Goal: Task Accomplishment & Management: Manage account settings

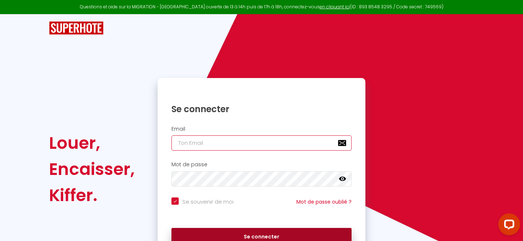
type input "[PERSON_NAME][EMAIL_ADDRESS][DOMAIN_NAME]"
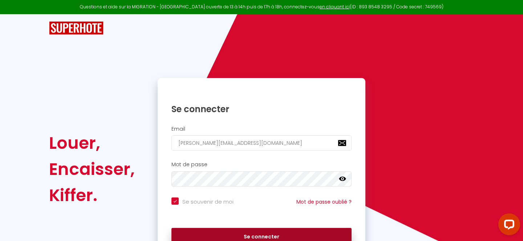
click at [241, 233] on button "Se connecter" at bounding box center [262, 237] width 180 height 18
checkbox input "true"
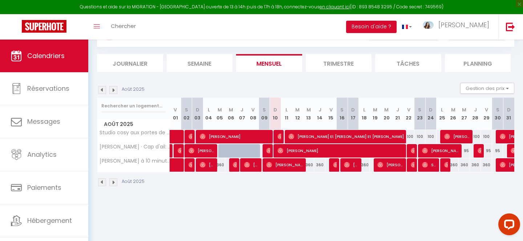
scroll to position [40, 0]
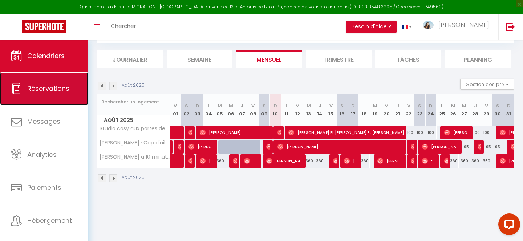
click at [49, 91] on span "Réservations" at bounding box center [48, 88] width 42 height 9
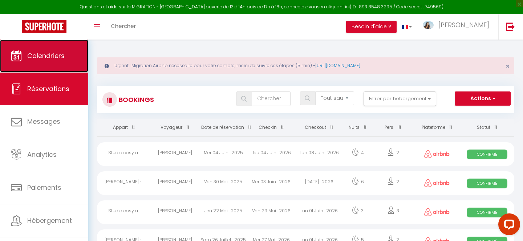
click at [42, 63] on link "Calendriers" at bounding box center [44, 56] width 88 height 33
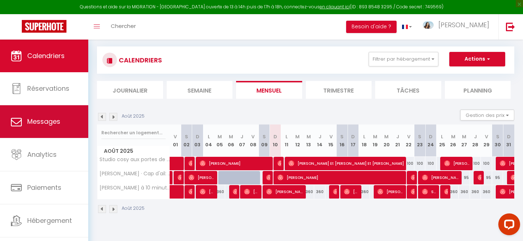
scroll to position [14, 0]
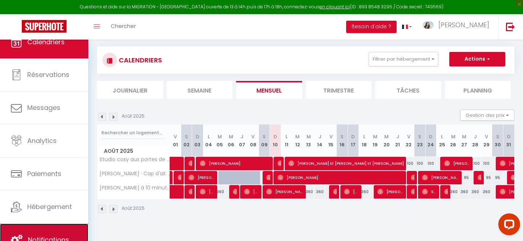
click at [45, 230] on link "Notifications" at bounding box center [44, 240] width 88 height 33
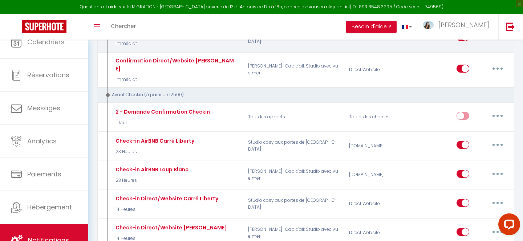
scroll to position [236, 0]
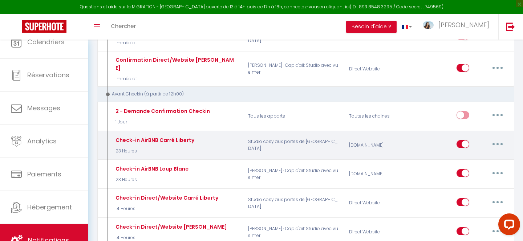
click at [501, 140] on button "button" at bounding box center [498, 144] width 20 height 12
click at [477, 155] on link "Editer" at bounding box center [479, 161] width 54 height 12
type input "Check-in AirBNB Carré Liberty"
select select "23 Heures"
select select "if_booking_is_paid"
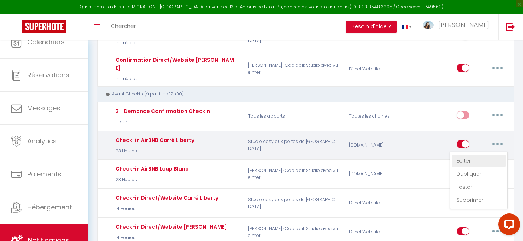
checkbox input "true"
checkbox input "false"
radio input "true"
type input "Indication de Check'in - [RENTAL:NAME]"
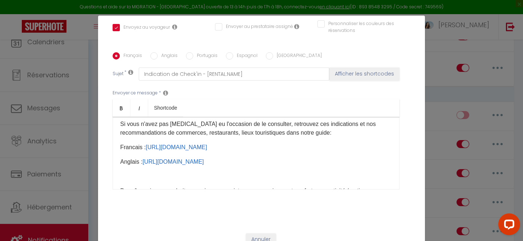
scroll to position [169, 0]
drag, startPoint x: 146, startPoint y: 136, endPoint x: 369, endPoint y: 136, distance: 222.5
click at [369, 142] on p "Francais : [URL][DOMAIN_NAME] ​" at bounding box center [256, 146] width 272 height 9
drag, startPoint x: 388, startPoint y: 137, endPoint x: 147, endPoint y: 140, distance: 240.7
click at [147, 142] on p "Francais : [URL][DOMAIN_NAME] ​" at bounding box center [256, 146] width 272 height 9
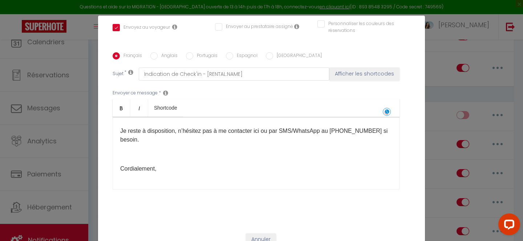
scroll to position [31, 0]
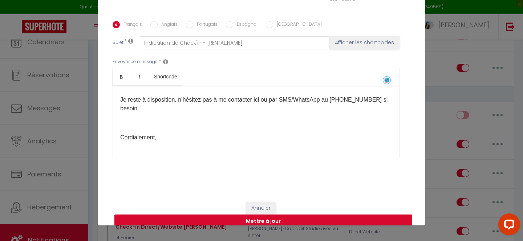
click at [297, 215] on button "Mettre à jour" at bounding box center [264, 222] width 298 height 14
checkbox input "true"
checkbox input "false"
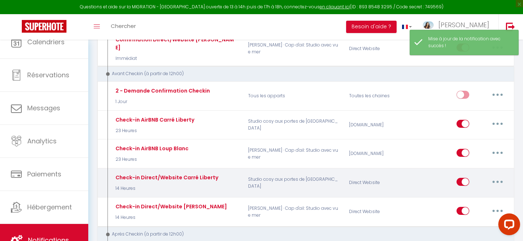
scroll to position [300, 0]
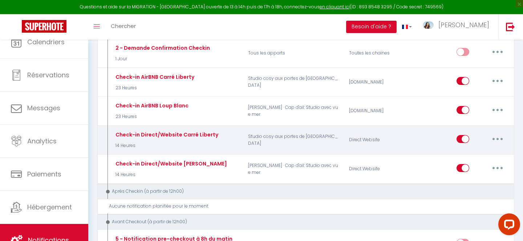
click at [501, 133] on button "button" at bounding box center [498, 139] width 20 height 12
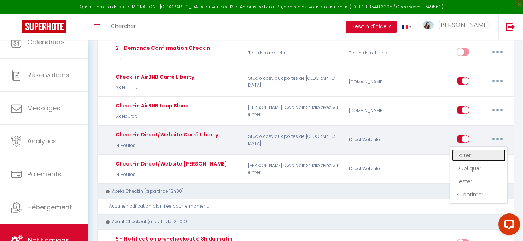
click at [470, 149] on link "Editer" at bounding box center [479, 155] width 54 height 12
type input "Check-in Direct/Website Carré Liberty"
select select "14 Heures"
select select "if_deposit_is_paid"
checkbox input "true"
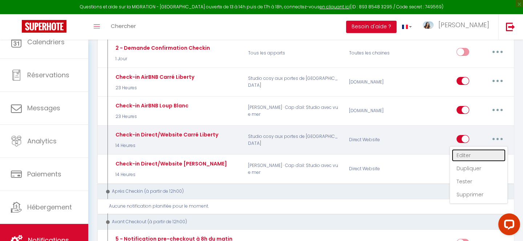
checkbox input "false"
radio input "true"
type input "Indication de Check'in - [RENTAL:NAME]"
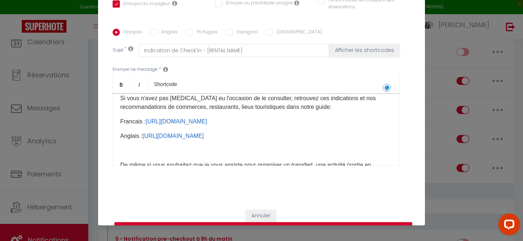
scroll to position [158, 0]
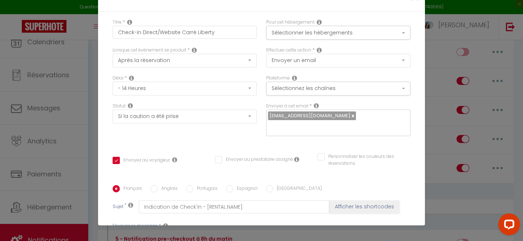
click at [519, 120] on div "Modifier la notification × Titre * Check-in Direct/Website Carré Liberty Pour c…" at bounding box center [261, 120] width 523 height 241
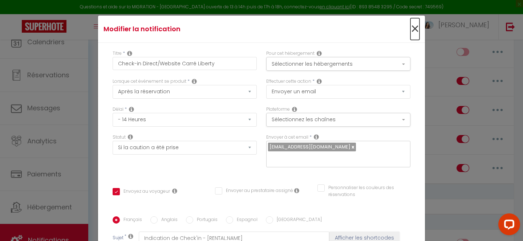
click at [415, 29] on span "×" at bounding box center [415, 29] width 9 height 22
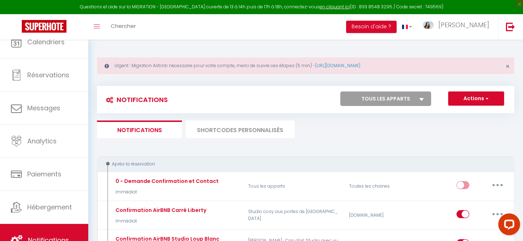
click at [411, 99] on select "Tous les apparts Studio cosy aux portes de Monaco [PERSON_NAME] · Cap d'ail: St…" at bounding box center [386, 99] width 91 height 15
select select "61651"
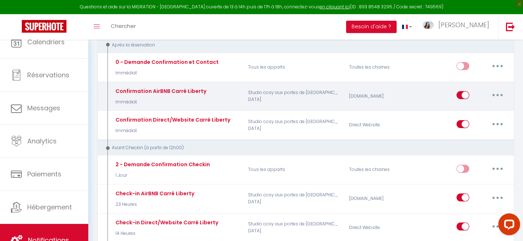
click at [502, 95] on button "button" at bounding box center [498, 95] width 20 height 12
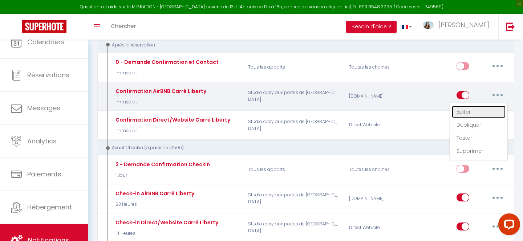
click at [471, 112] on link "Editer" at bounding box center [479, 112] width 54 height 12
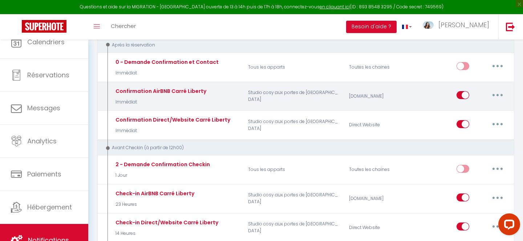
type input "Confirmation AirBNB Carré Liberty"
select select "Immédiat"
select select "if_booking_is_paid"
checkbox input "true"
checkbox input "false"
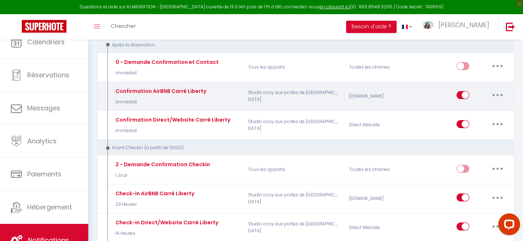
checkbox input "false"
radio input "true"
type input "Confirmation de réservation - [RENTAL:NAME] - Du [CHECKING:DD-MM-YYYY] au [CHEC…"
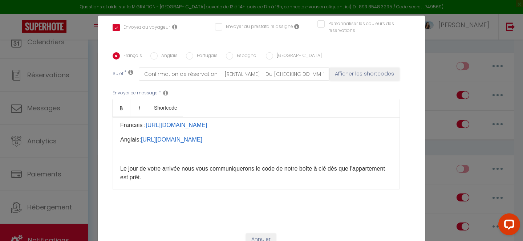
drag, startPoint x: 147, startPoint y: 115, endPoint x: 407, endPoint y: 120, distance: 259.6
click at [407, 120] on div "Envoyer ce message * Bold Italic Shortcode Rich text editor Bonjour [GUEST:FIRS…" at bounding box center [262, 140] width 298 height 118
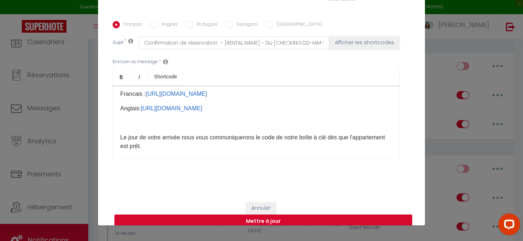
click at [335, 215] on button "Mettre à jour" at bounding box center [264, 222] width 298 height 14
checkbox input "true"
checkbox input "false"
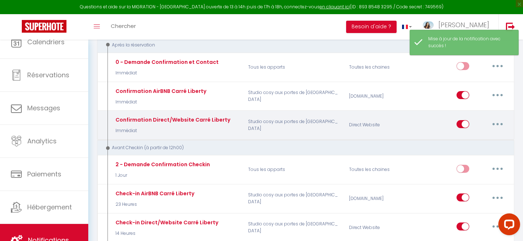
click at [497, 122] on button "button" at bounding box center [498, 125] width 20 height 12
click at [476, 145] on link "Editer" at bounding box center [479, 140] width 54 height 12
type input "Confirmation Direct/Website Carré Liberty"
select select "Immédiat"
select select "if_booking_is_paid"
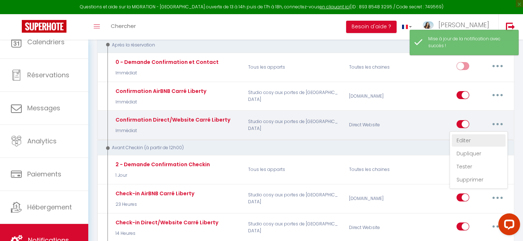
checkbox input "true"
checkbox input "false"
radio input "true"
type input "Confirmation de réservation - [RENTAL:NAME] - Du [CHECKING:DD-MM-YYYY] au [CHEC…"
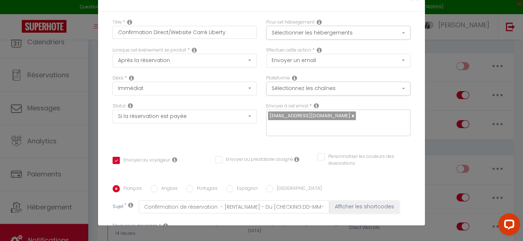
drag, startPoint x: 146, startPoint y: 96, endPoint x: 367, endPoint y: 100, distance: 220.3
drag, startPoint x: 387, startPoint y: 100, endPoint x: 148, endPoint y: 101, distance: 239.2
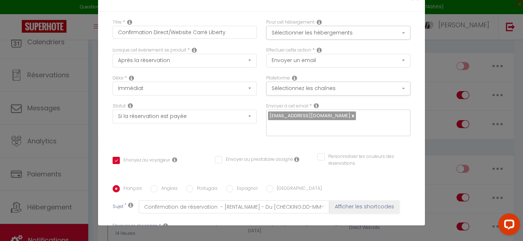
checkbox input "true"
checkbox input "false"
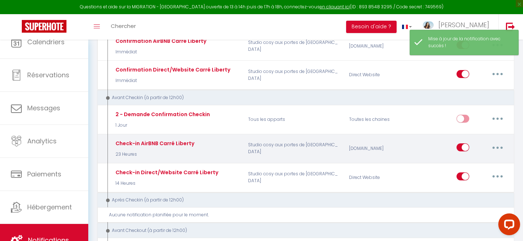
click at [499, 146] on button "button" at bounding box center [498, 148] width 20 height 12
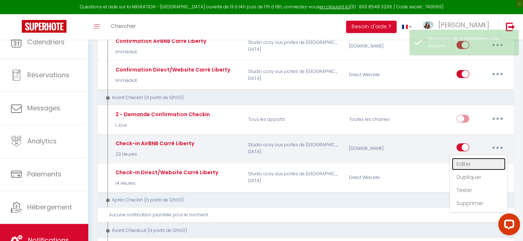
click at [473, 164] on link "Editer" at bounding box center [479, 164] width 54 height 12
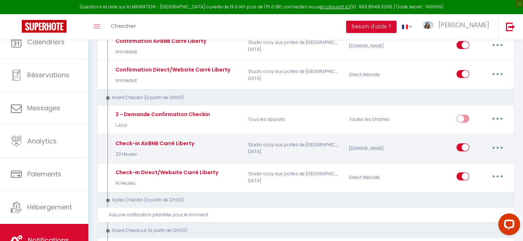
type input "Check-in AirBNB Carré Liberty"
select select "23 Heures"
select select "if_booking_is_paid"
checkbox input "true"
checkbox input "false"
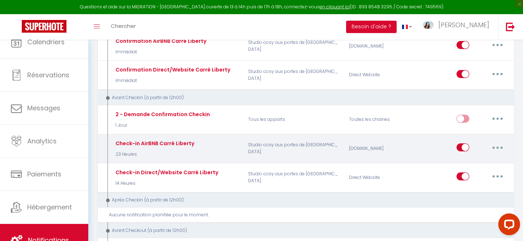
checkbox input "false"
radio input "true"
type input "Indication de Check'in - [RENTAL:NAME]"
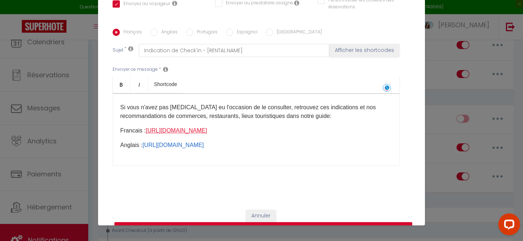
drag, startPoint x: 146, startPoint y: 118, endPoint x: 374, endPoint y: 122, distance: 228.0
click at [374, 127] on p "Francais : [URL][DOMAIN_NAME] ​" at bounding box center [256, 131] width 272 height 9
drag, startPoint x: 384, startPoint y: 122, endPoint x: 148, endPoint y: 122, distance: 235.9
click at [148, 127] on p "Francais : [URL][DOMAIN_NAME] ​" at bounding box center [256, 131] width 272 height 9
click at [258, 222] on button "Mettre à jour" at bounding box center [264, 229] width 298 height 14
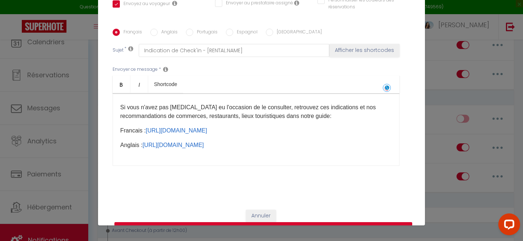
checkbox input "true"
checkbox input "false"
select select "1"
select select
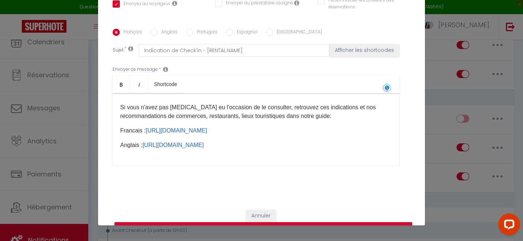
select select
checkbox input "false"
radio input "false"
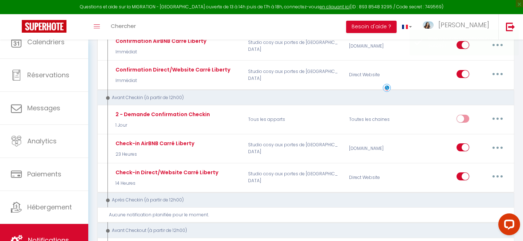
select select
checkbox input "false"
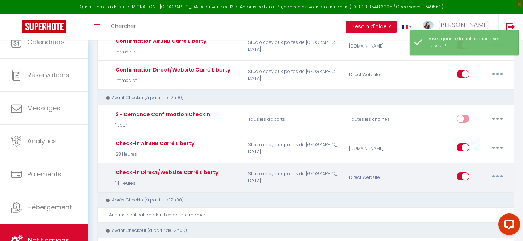
click at [494, 175] on button "button" at bounding box center [498, 177] width 20 height 12
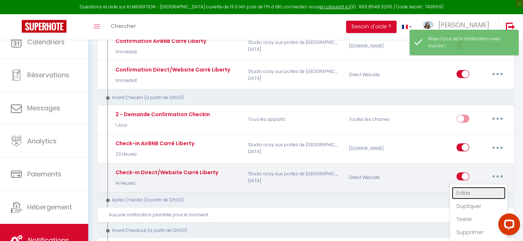
click at [475, 194] on link "Editer" at bounding box center [479, 193] width 54 height 12
type input "Check-in Direct/Website Carré Liberty"
select select "14 Heures"
select select "if_deposit_is_paid"
checkbox input "true"
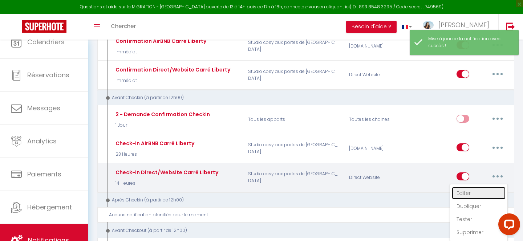
checkbox input "false"
radio input "true"
type input "Indication de Check'in - [RENTAL:NAME]"
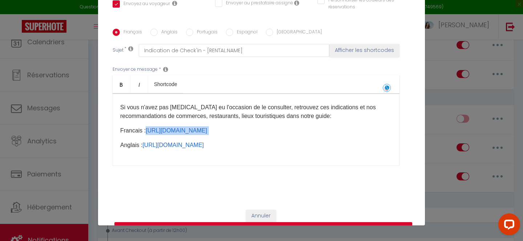
drag, startPoint x: 147, startPoint y: 120, endPoint x: 384, endPoint y: 126, distance: 237.1
click at [384, 126] on div "Bonjour [GUEST:FIRST_NAME]​, Comme convenu vous trouverez ci-dessous les indica…" at bounding box center [256, 129] width 287 height 73
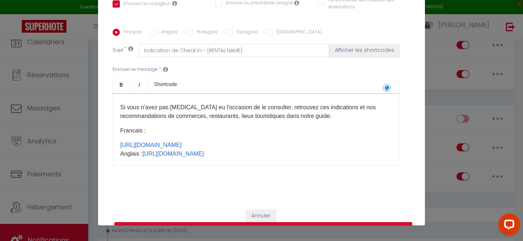
click at [120, 134] on div "Bonjour [GUEST:FIRST_NAME]​, Comme convenu vous trouverez ci-dessous les indica…" at bounding box center [256, 129] width 287 height 73
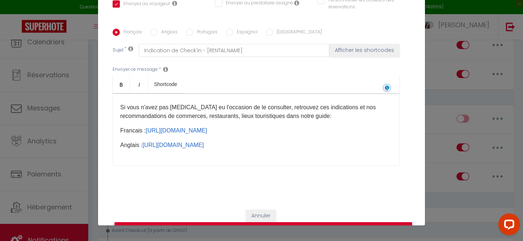
click at [212, 222] on button "Mettre à jour" at bounding box center [264, 229] width 298 height 14
checkbox input "true"
checkbox input "false"
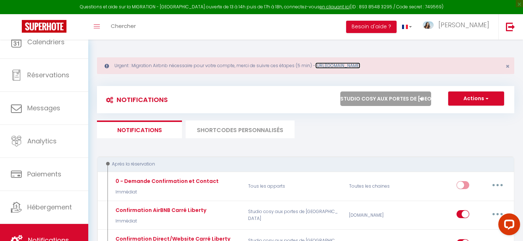
click at [353, 66] on link "[URL][DOMAIN_NAME]" at bounding box center [338, 66] width 45 height 6
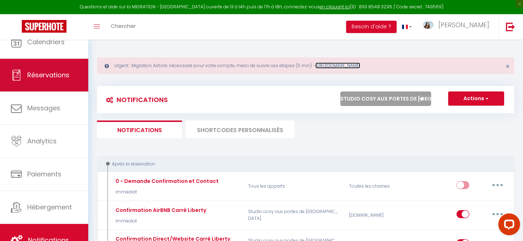
scroll to position [0, 0]
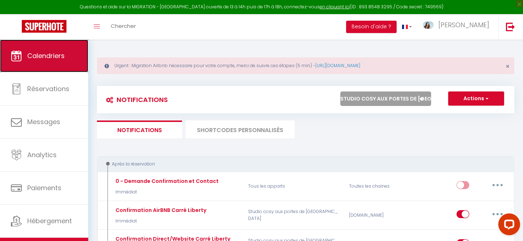
click at [44, 64] on link "Calendriers" at bounding box center [44, 56] width 88 height 33
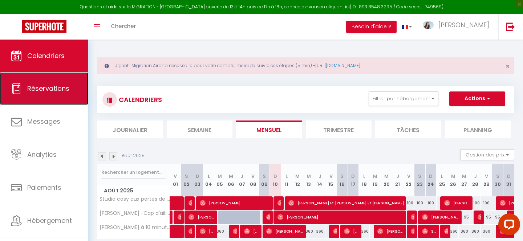
click at [64, 100] on link "Réservations" at bounding box center [44, 88] width 88 height 33
select select "not_cancelled"
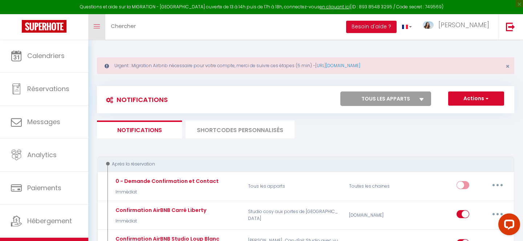
click at [97, 25] on icon "Toggle menubar" at bounding box center [97, 26] width 6 height 4
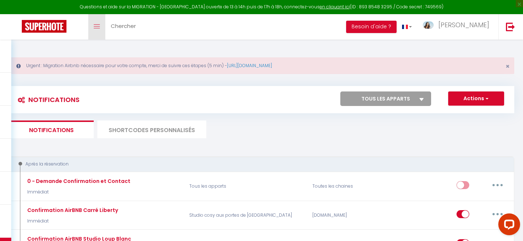
click at [97, 25] on icon "Toggle menubar" at bounding box center [97, 26] width 6 height 4
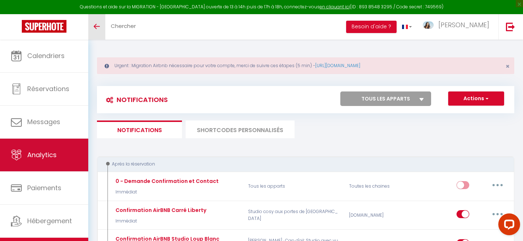
scroll to position [14, 0]
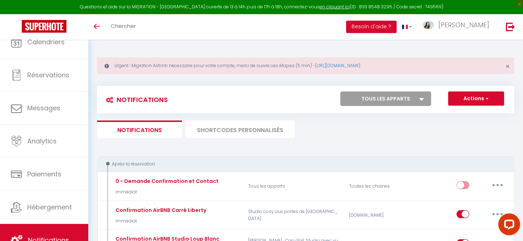
click at [234, 29] on div "Toggle menubar Chercher BUTTON Besoin d'aide ? [PERSON_NAME] Équipe" at bounding box center [285, 26] width 465 height 25
click at [144, 27] on div "Toggle menubar Chercher BUTTON Besoin d'aide ? [PERSON_NAME] Équipe" at bounding box center [285, 26] width 465 height 25
click at [116, 27] on span "Chercher" at bounding box center [123, 26] width 25 height 8
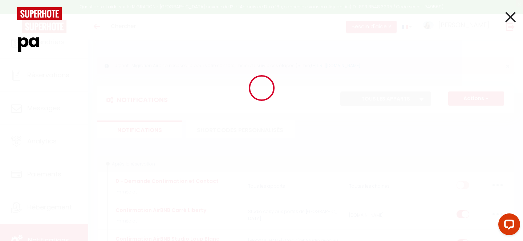
type input "p"
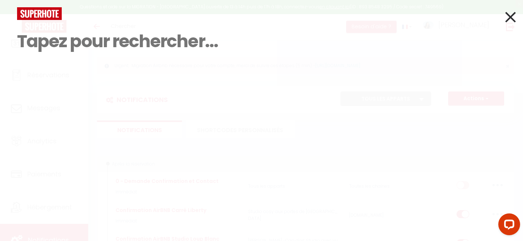
click at [510, 18] on icon at bounding box center [511, 17] width 11 height 18
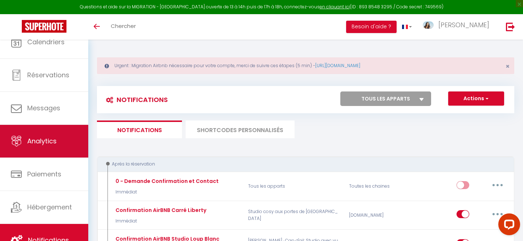
scroll to position [0, 0]
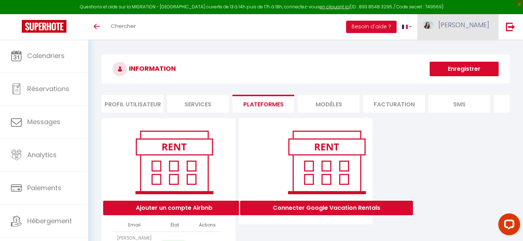
click at [476, 28] on span "[PERSON_NAME]" at bounding box center [464, 24] width 51 height 9
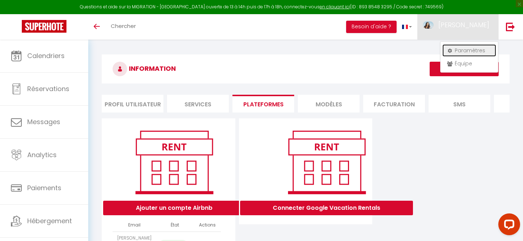
click at [464, 51] on link "Paramètres" at bounding box center [470, 50] width 54 height 12
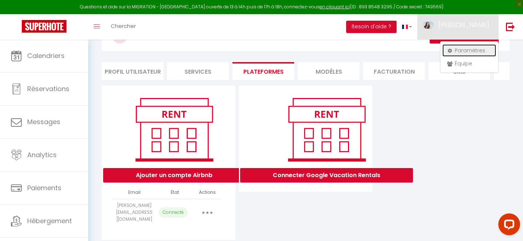
scroll to position [45, 0]
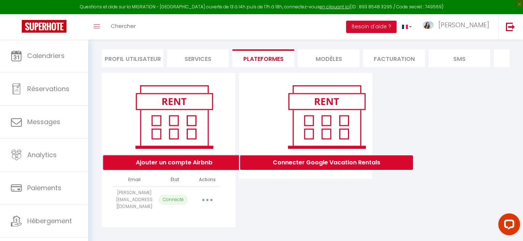
click at [175, 166] on button "Ajouter un compte Airbnb" at bounding box center [174, 163] width 142 height 15
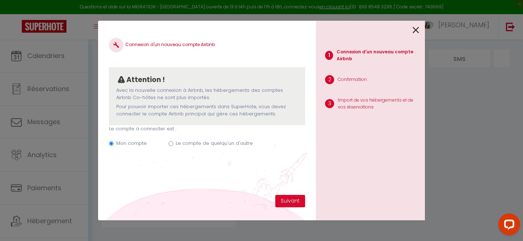
click at [230, 145] on label "Le compte de quelqu'un d'autre" at bounding box center [214, 143] width 77 height 7
click at [173, 145] on input "Le compte de quelqu'un d'autre" at bounding box center [171, 143] width 5 height 5
radio input "true"
radio input "false"
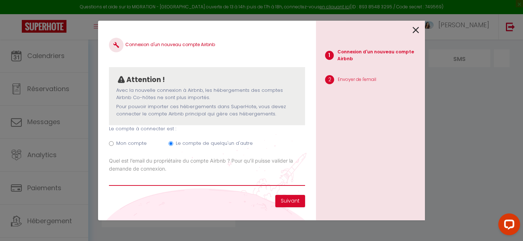
click at [172, 184] on input "Email connexion Airbnb" at bounding box center [207, 179] width 196 height 13
drag, startPoint x: 133, startPoint y: 178, endPoint x: 83, endPoint y: 178, distance: 49.4
click at [83, 178] on div "Connexion d'un nouveau compte Airbnb Attention ! Avec la nouvelle connexion à A…" at bounding box center [261, 120] width 523 height 241
paste input "aunes@gmail.com"
type input "entraunes@gmail.com"
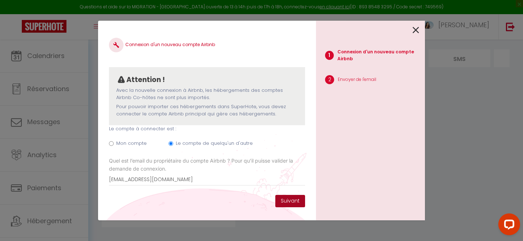
click at [294, 202] on button "Suivant" at bounding box center [291, 201] width 30 height 12
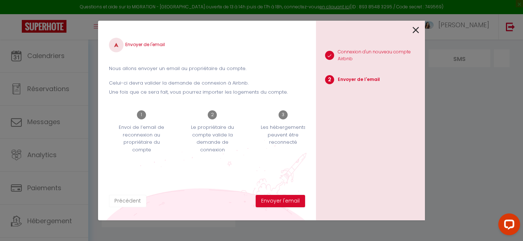
click at [132, 203] on button "Précédent" at bounding box center [127, 201] width 37 height 12
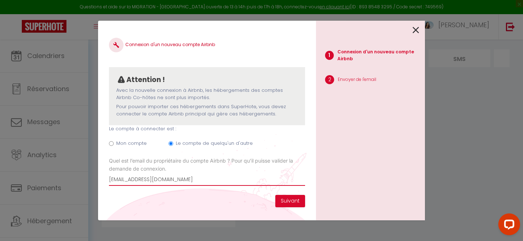
drag, startPoint x: 186, startPoint y: 177, endPoint x: 70, endPoint y: 181, distance: 116.4
click at [70, 181] on div "Connexion d'un nouveau compte Airbnb Attention ! Avec la nouvelle connexion à A…" at bounding box center [261, 120] width 523 height 241
type input "[PERSON_NAME][EMAIL_ADDRESS][DOMAIN_NAME]"
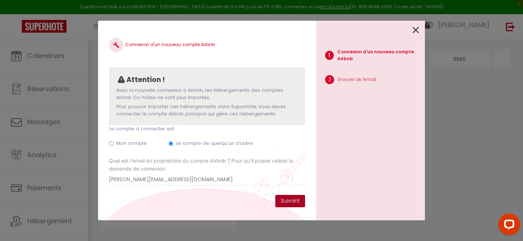
click at [300, 205] on button "Suivant" at bounding box center [291, 201] width 30 height 12
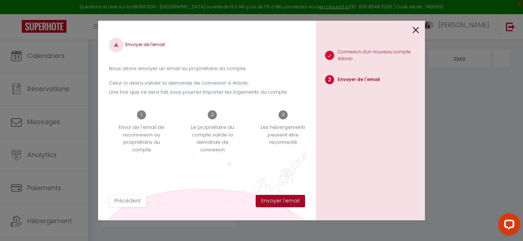
click at [300, 205] on button "Envoyer l'email" at bounding box center [280, 201] width 49 height 12
